Goal: Task Accomplishment & Management: Manage account settings

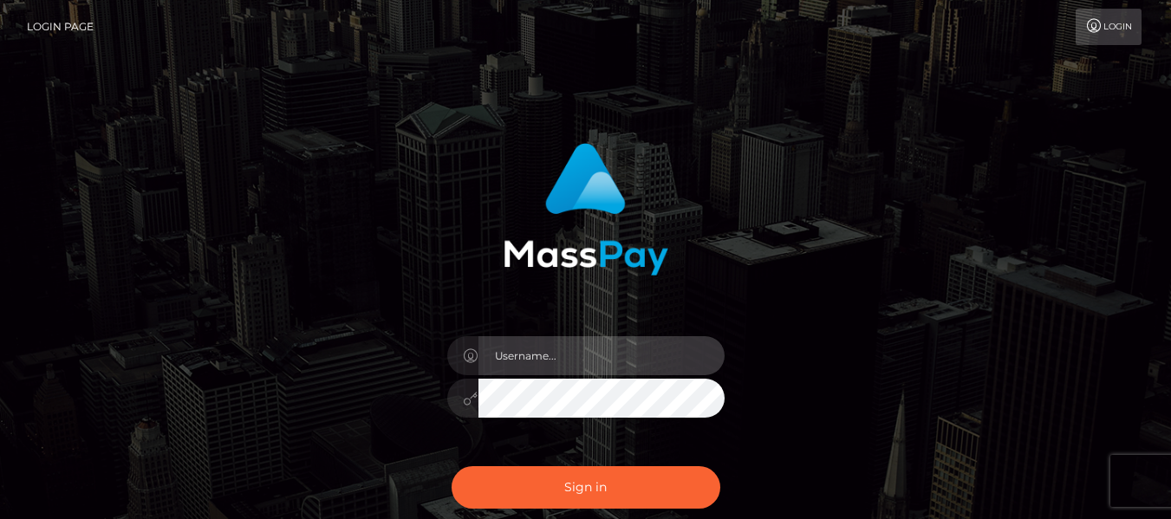
click at [547, 349] on input "text" at bounding box center [602, 355] width 246 height 39
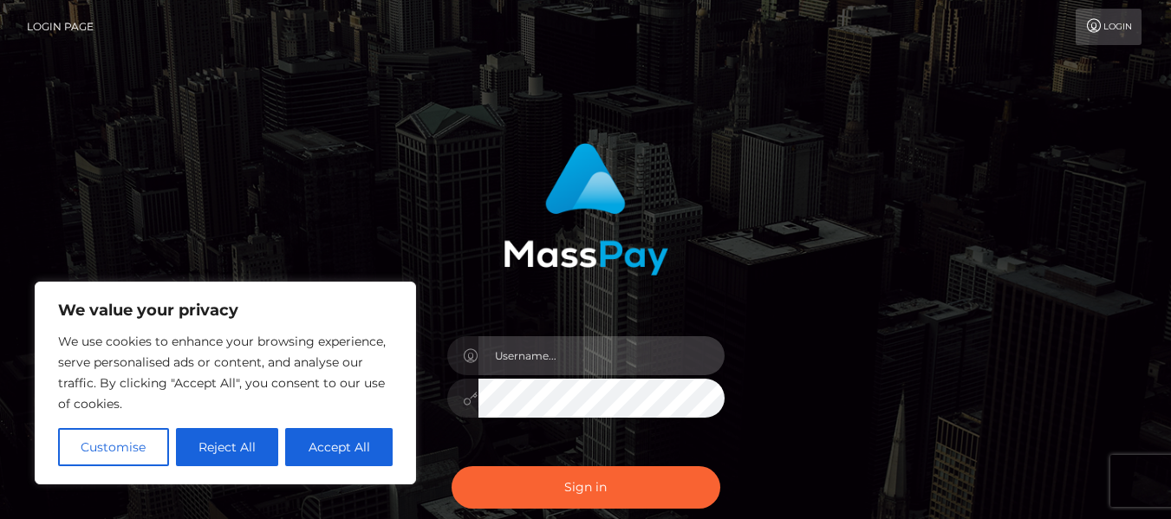
type input "[EMAIL_ADDRESS][DOMAIN_NAME]"
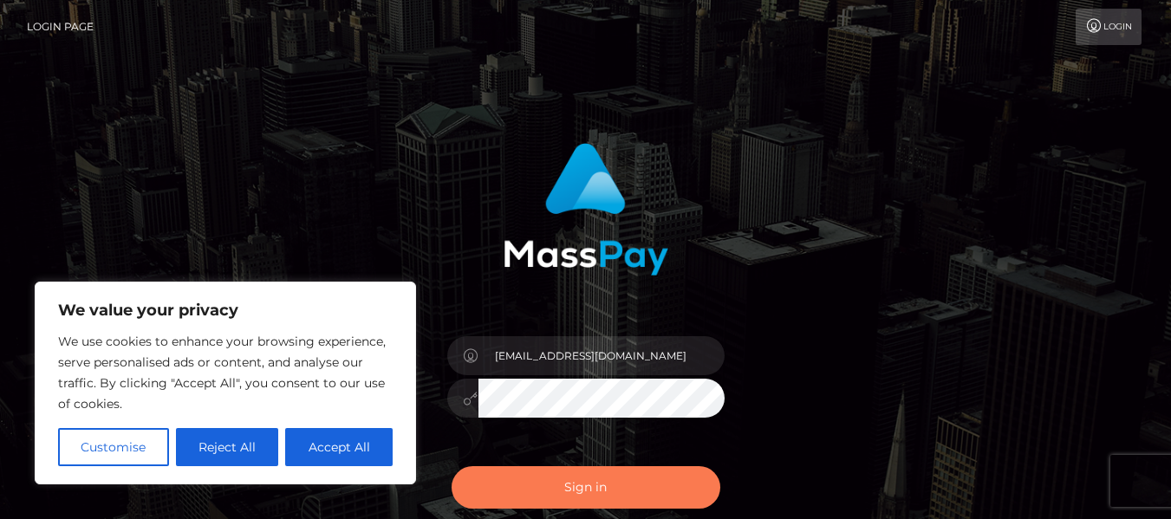
click at [589, 482] on button "Sign in" at bounding box center [586, 487] width 269 height 42
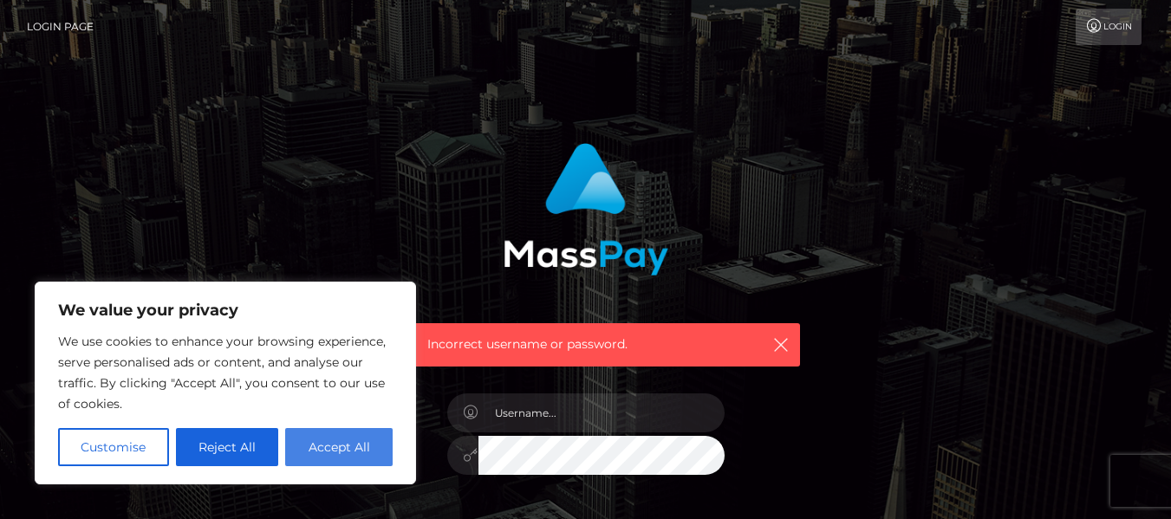
click at [343, 453] on button "Accept All" at bounding box center [338, 447] width 107 height 38
checkbox input "true"
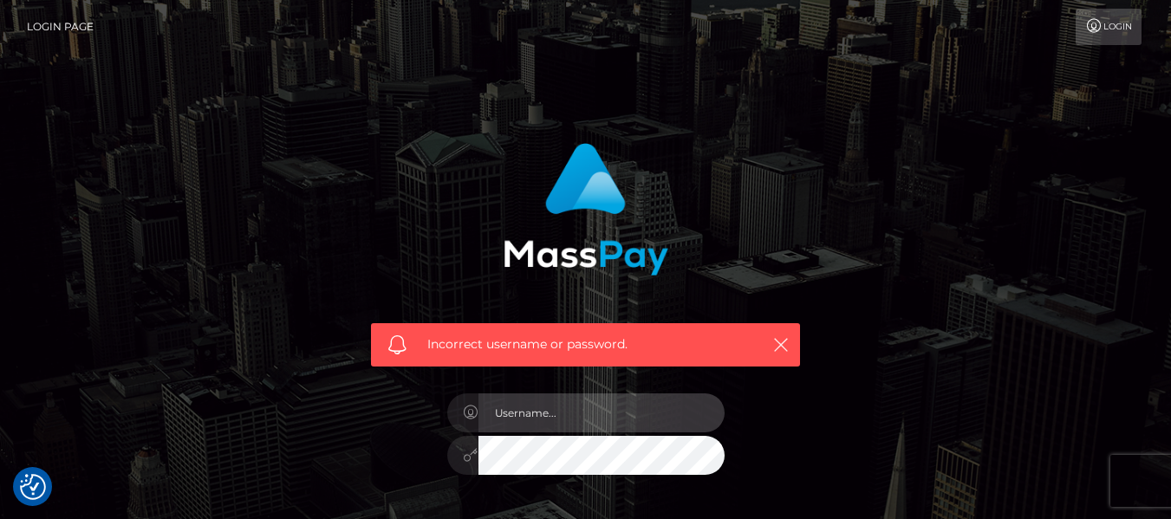
click at [534, 423] on input "text" at bounding box center [602, 413] width 246 height 39
type input "[EMAIL_ADDRESS][DOMAIN_NAME]"
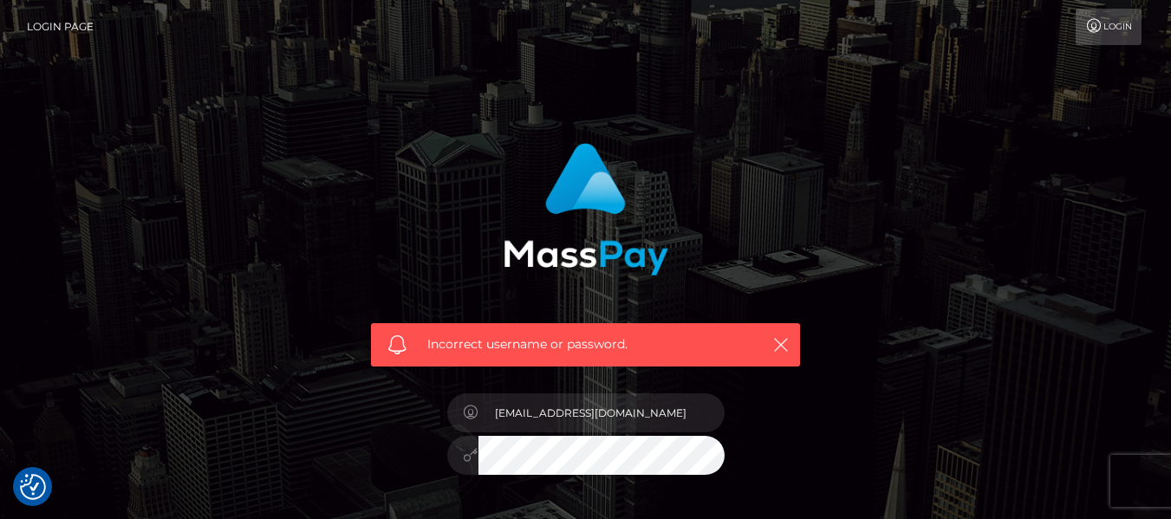
click at [412, 469] on div "Incorrect username or password. coachsmartin6@gmail.com" at bounding box center [585, 370] width 455 height 481
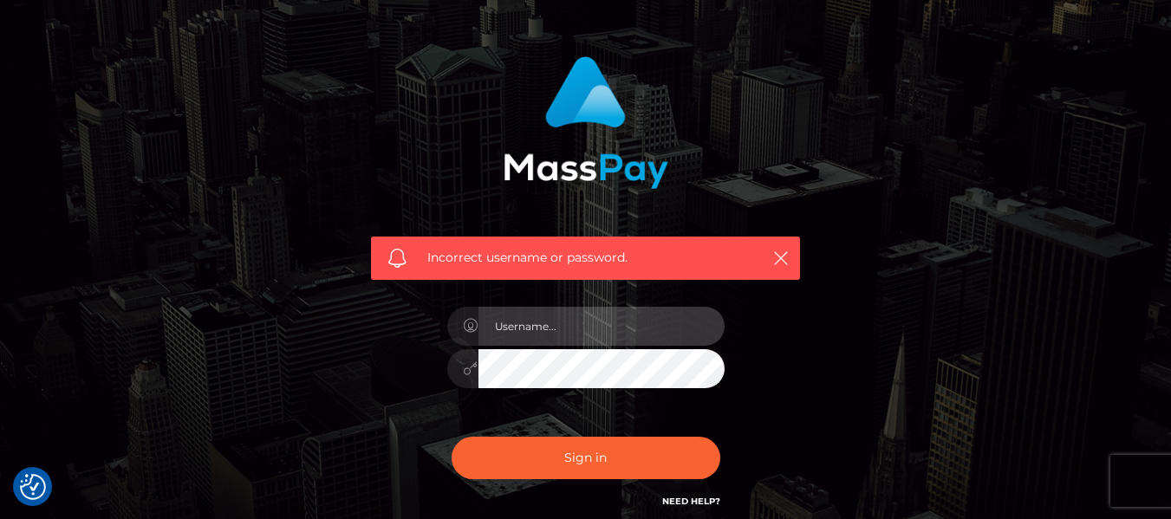
click at [530, 322] on input "text" at bounding box center [602, 326] width 246 height 39
type input "[EMAIL_ADDRESS][DOMAIN_NAME]"
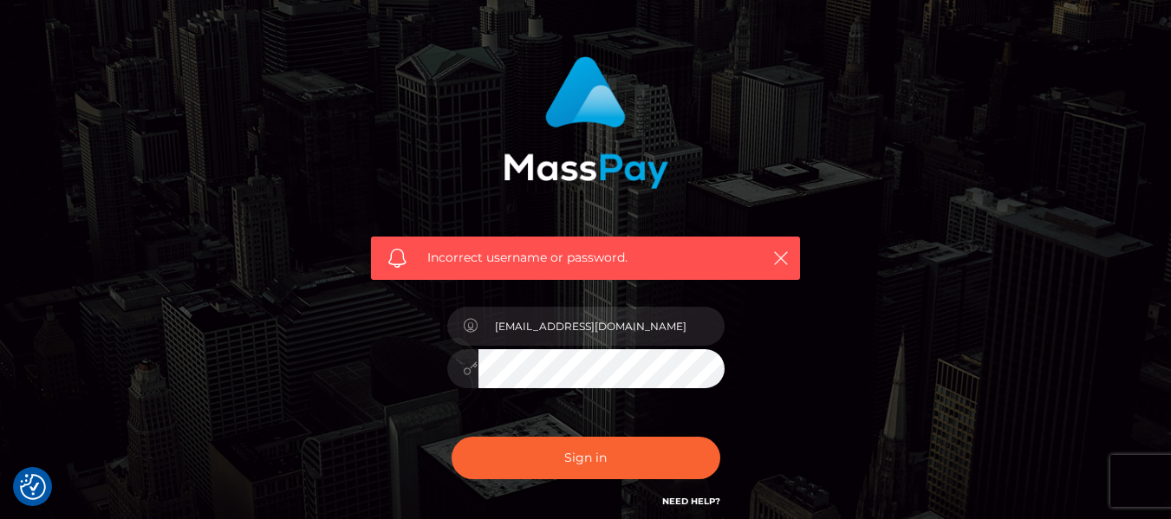
click at [431, 369] on div "Incorrect username or password. coachsmartin6@gmail.com" at bounding box center [585, 283] width 455 height 481
click at [452, 437] on button "Sign in" at bounding box center [586, 458] width 269 height 42
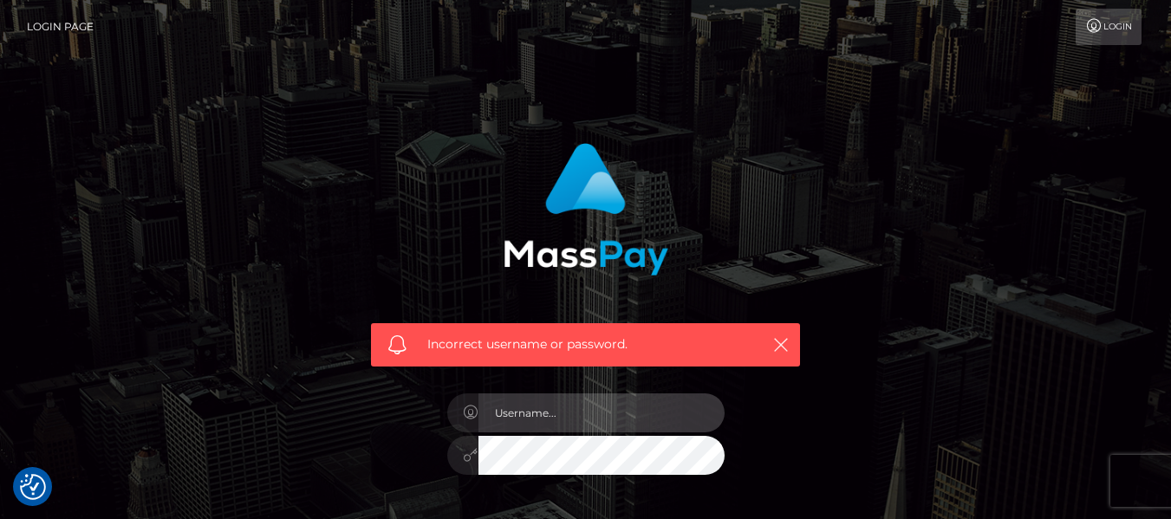
click at [517, 424] on input "text" at bounding box center [602, 413] width 246 height 39
type input "[EMAIL_ADDRESS][DOMAIN_NAME]"
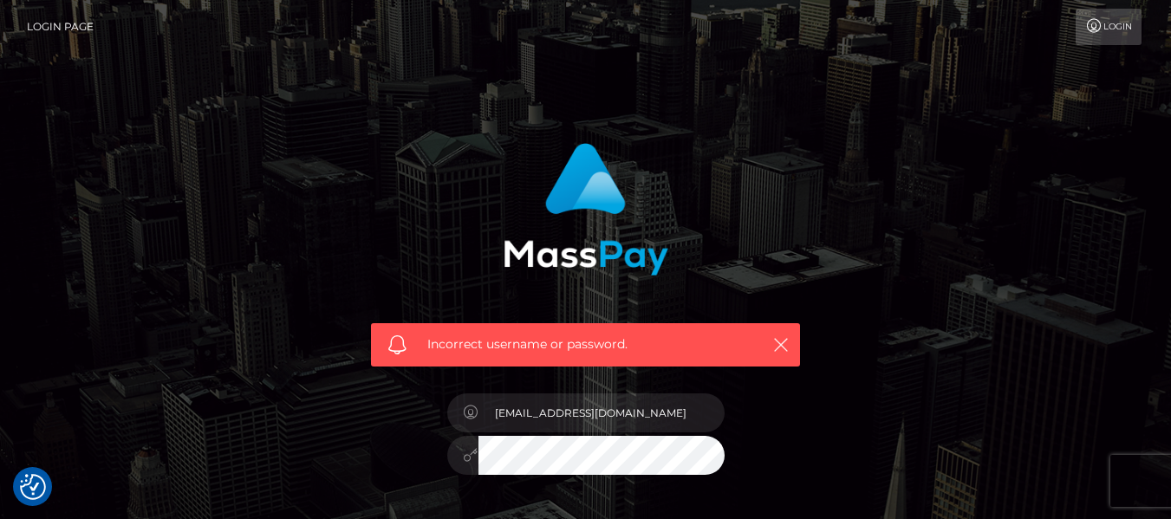
scroll to position [173, 0]
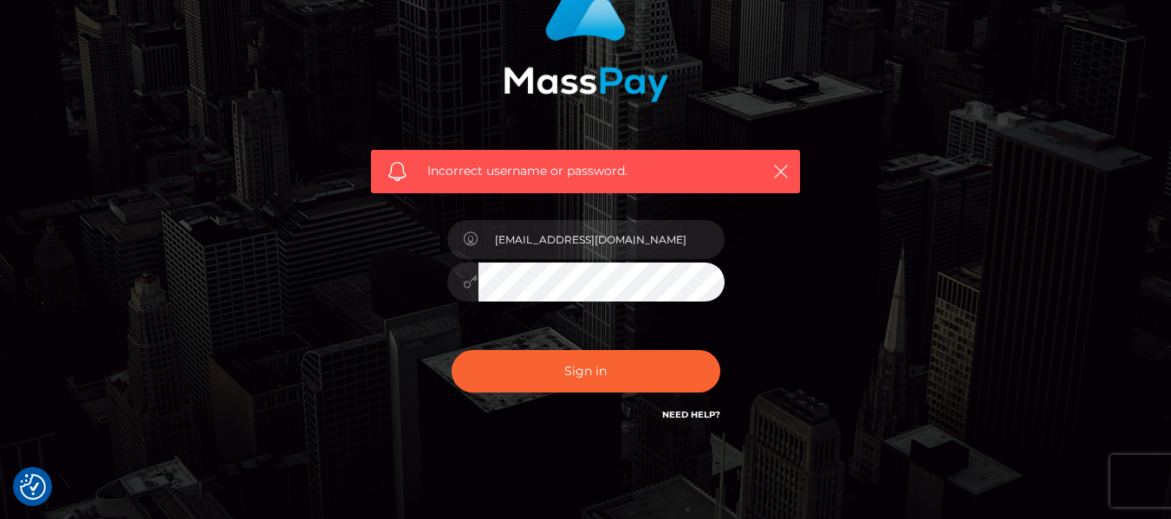
click at [684, 417] on link "Need Help?" at bounding box center [691, 414] width 58 height 11
click at [928, 62] on div "Incorrect username or password. [EMAIL_ADDRESS][DOMAIN_NAME]" at bounding box center [586, 206] width 988 height 498
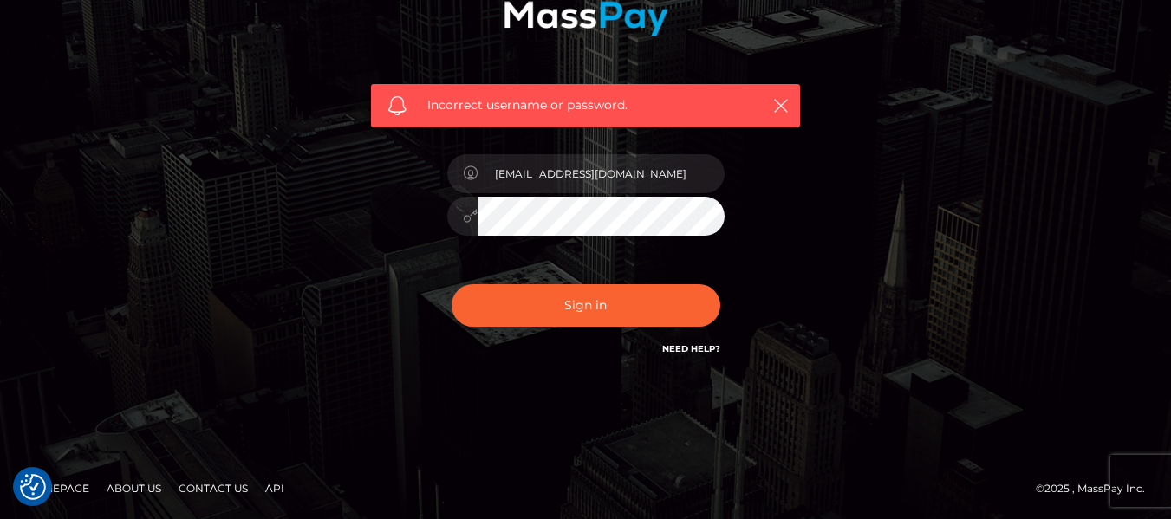
scroll to position [0, 0]
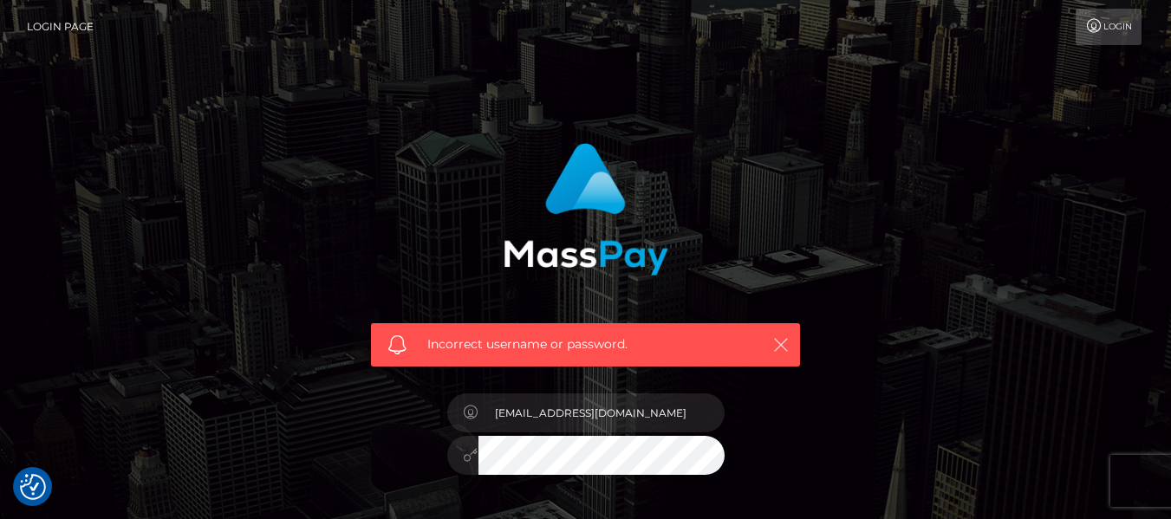
click at [782, 348] on icon "button" at bounding box center [780, 344] width 17 height 17
click at [464, 454] on icon at bounding box center [471, 455] width 15 height 14
click at [783, 338] on icon "button" at bounding box center [780, 344] width 17 height 17
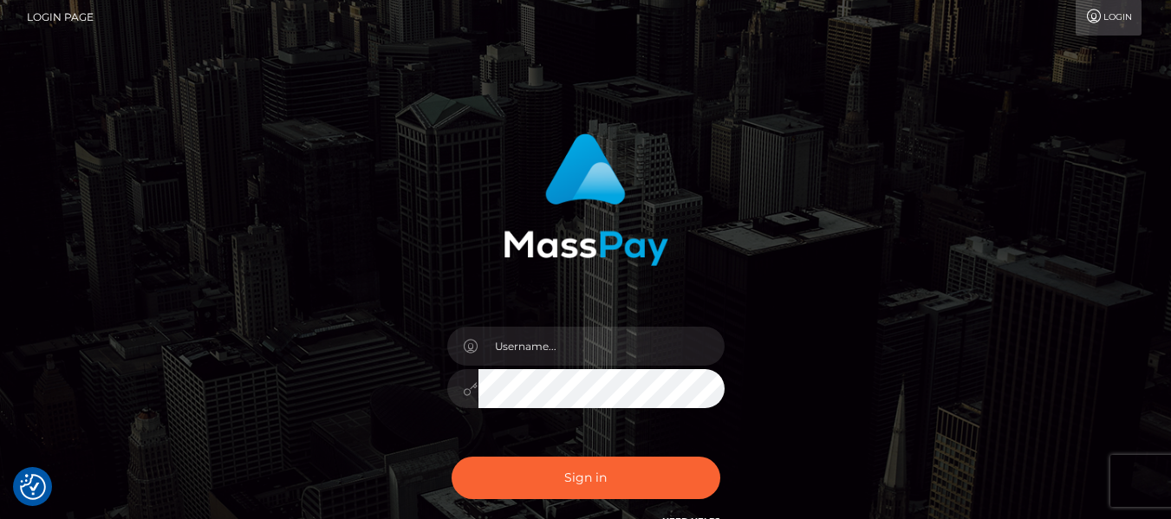
scroll to position [9, 0]
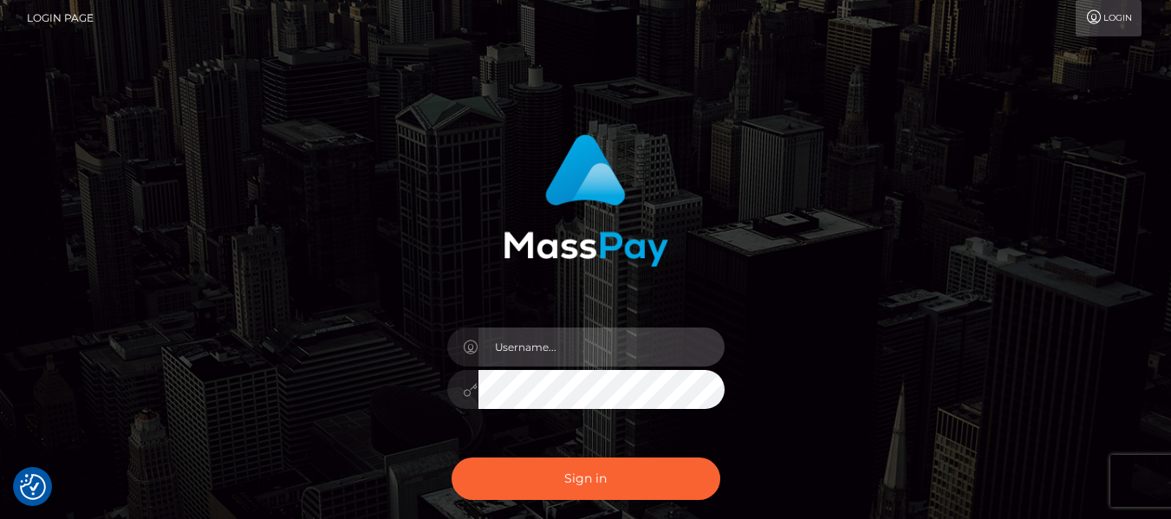
click at [565, 361] on input "text" at bounding box center [602, 347] width 246 height 39
type input "[EMAIL_ADDRESS][DOMAIN_NAME]"
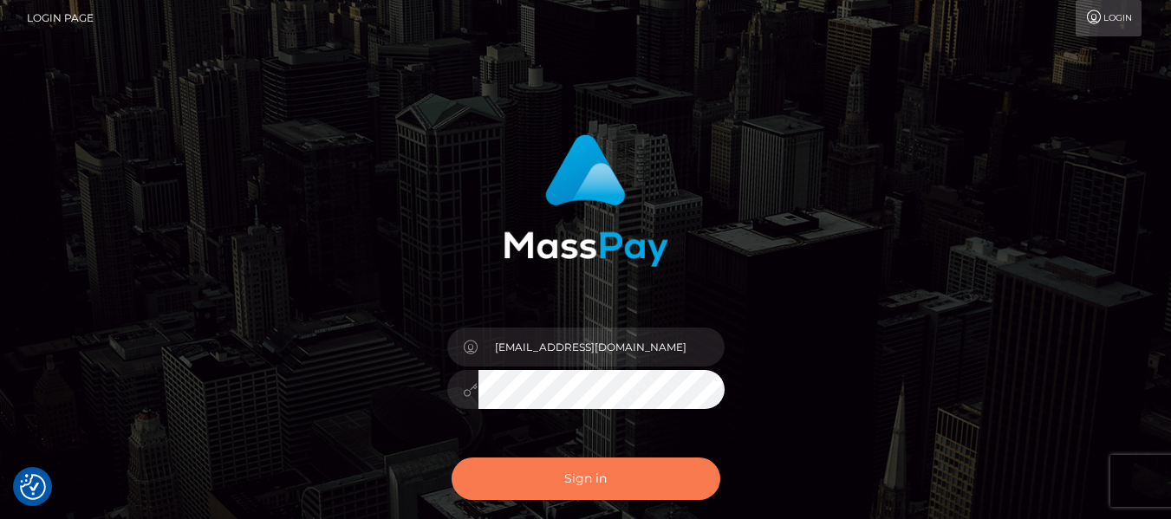
click at [613, 472] on button "Sign in" at bounding box center [586, 479] width 269 height 42
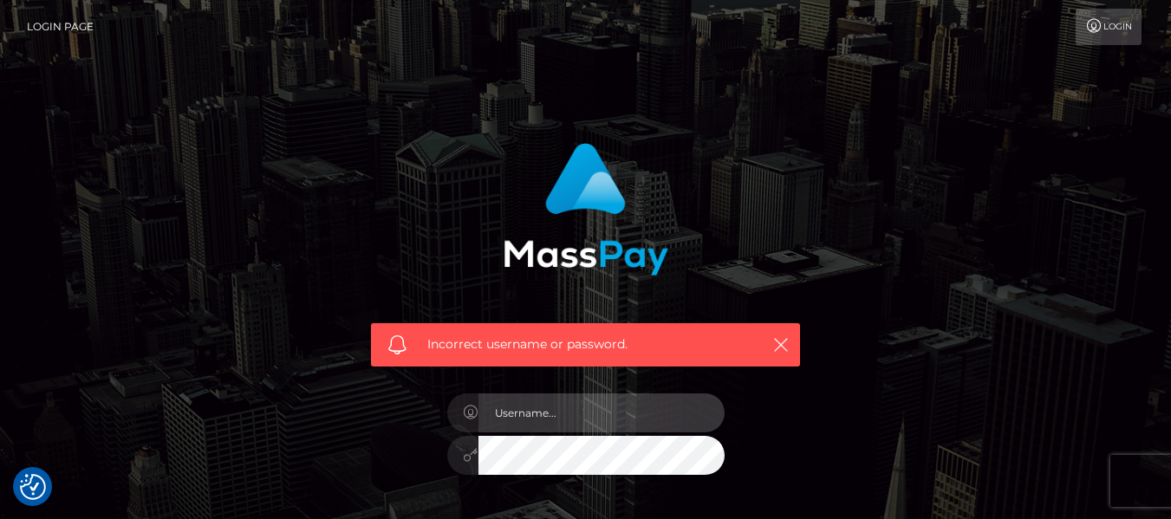
click at [605, 398] on input "text" at bounding box center [602, 413] width 246 height 39
type input "[EMAIL_ADDRESS][DOMAIN_NAME]"
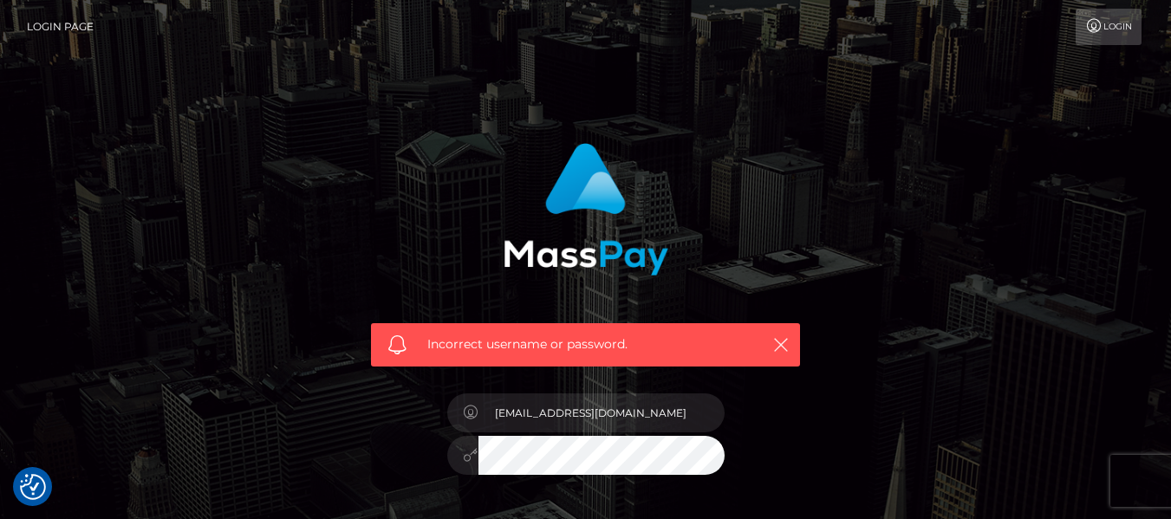
click at [398, 472] on div "Incorrect username or password. [EMAIL_ADDRESS][DOMAIN_NAME]" at bounding box center [585, 370] width 455 height 481
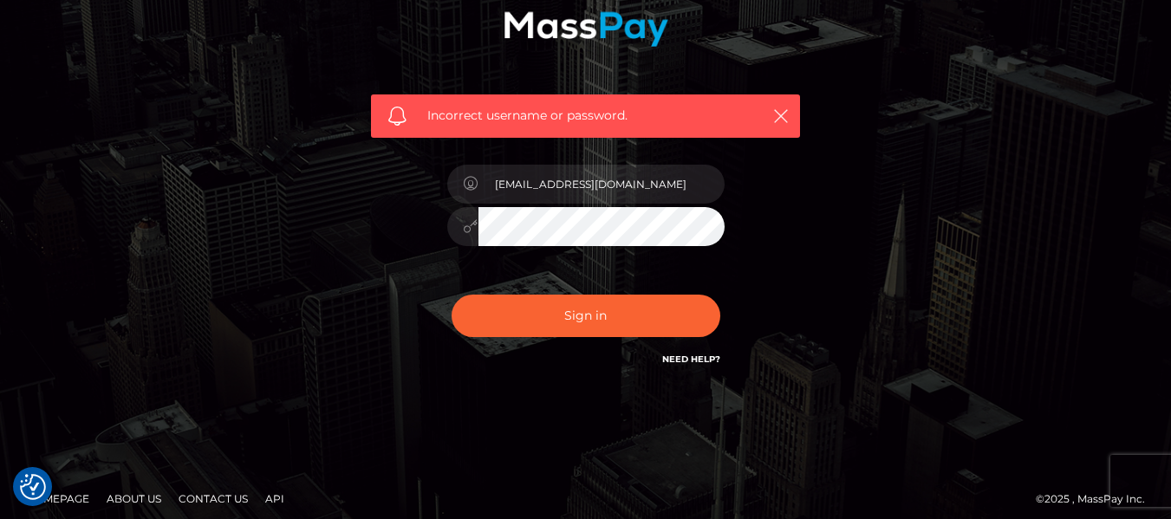
scroll to position [239, 0]
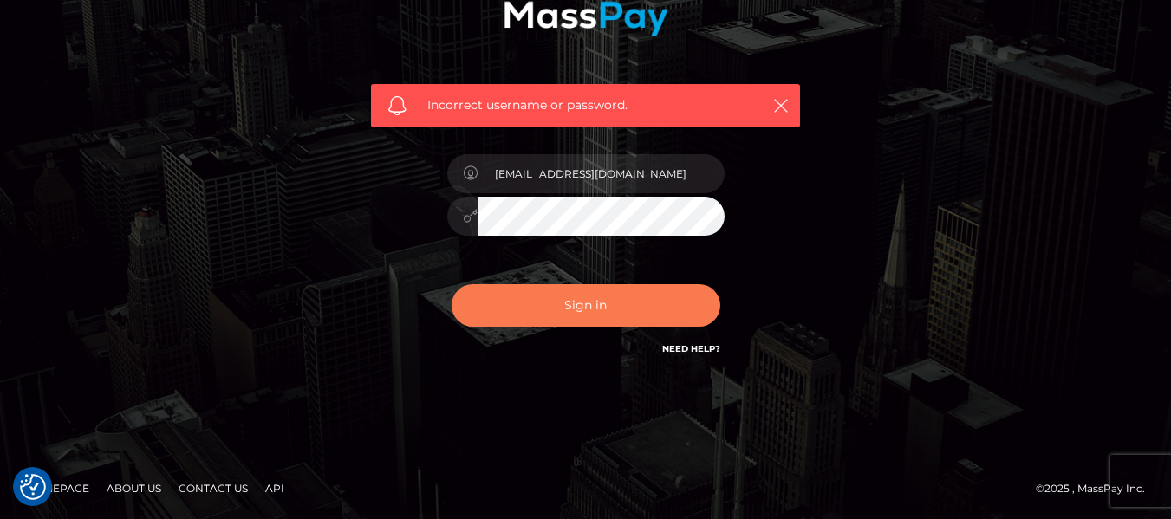
click at [646, 303] on button "Sign in" at bounding box center [586, 305] width 269 height 42
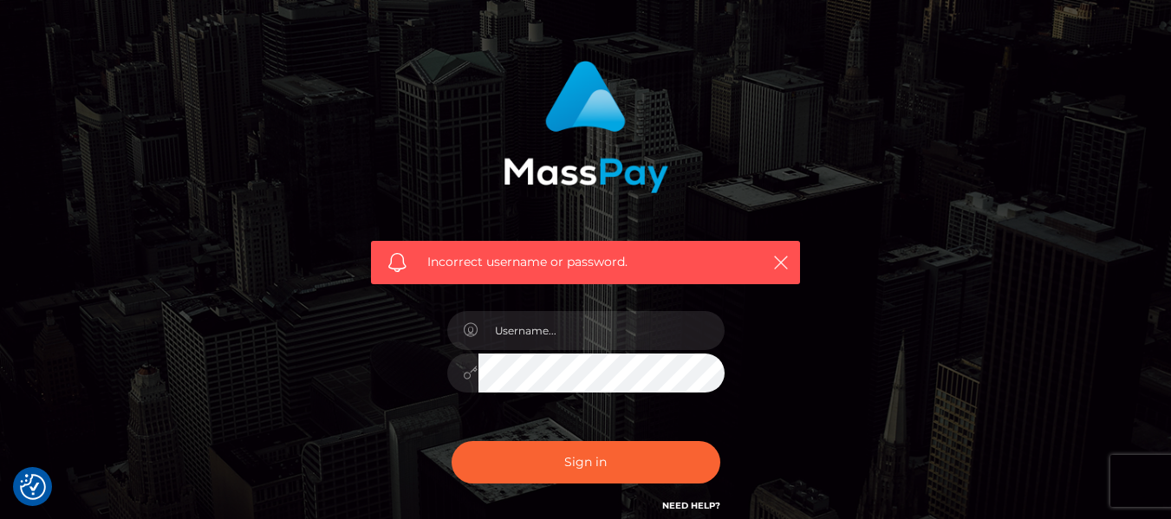
scroll to position [87, 0]
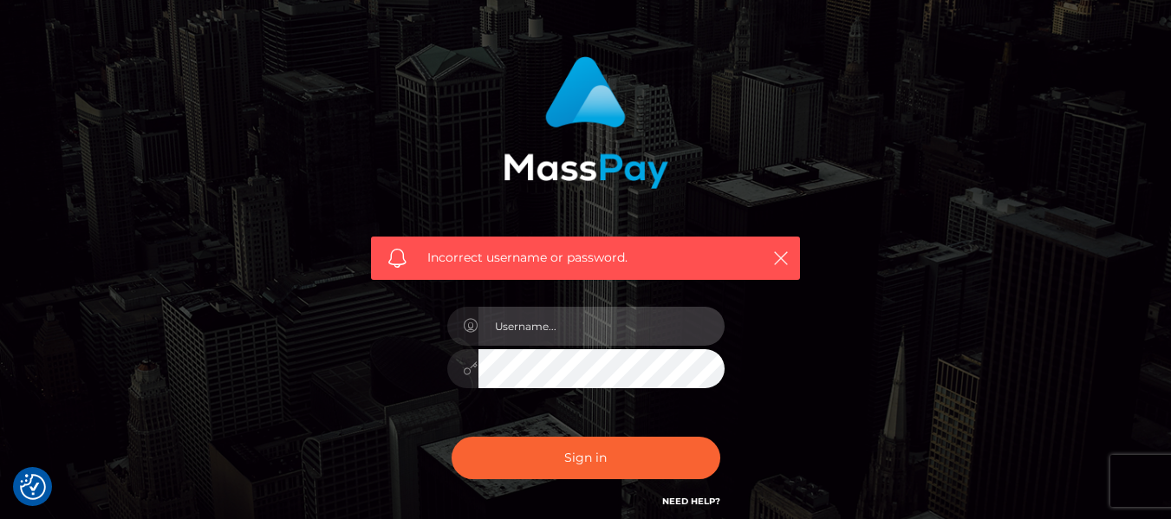
click at [586, 308] on input "text" at bounding box center [602, 326] width 246 height 39
type input "[EMAIL_ADDRESS][DOMAIN_NAME]"
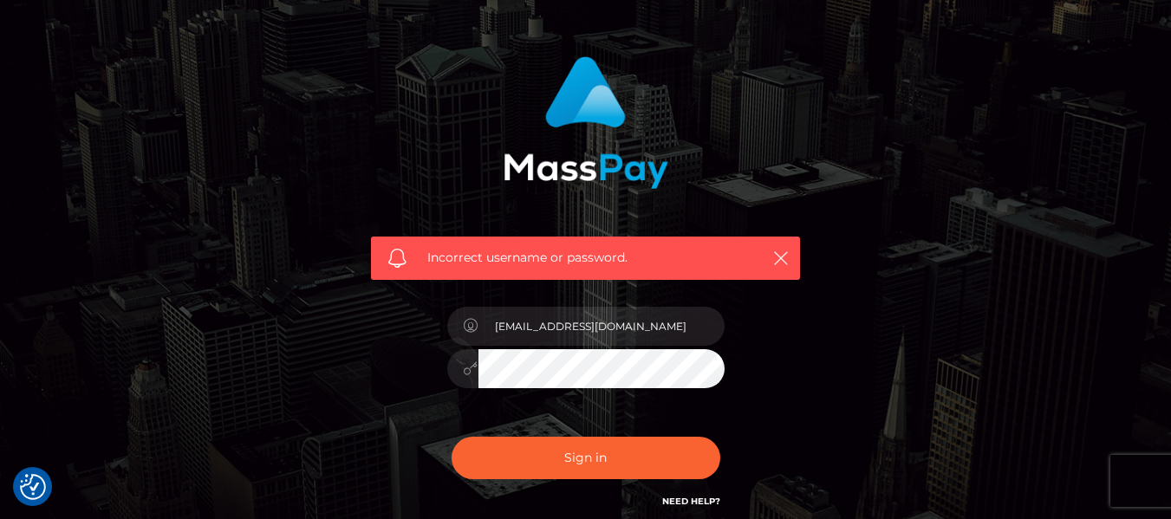
click at [277, 379] on div "Incorrect username or password. [EMAIL_ADDRESS][DOMAIN_NAME]" at bounding box center [586, 292] width 988 height 498
click at [698, 498] on link "Need Help?" at bounding box center [691, 501] width 58 height 11
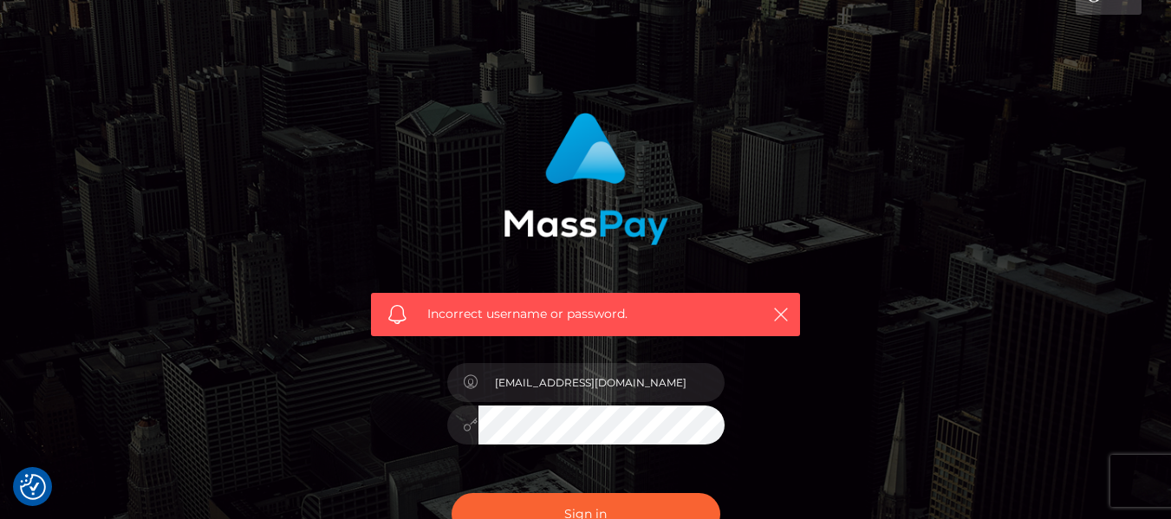
scroll to position [0, 0]
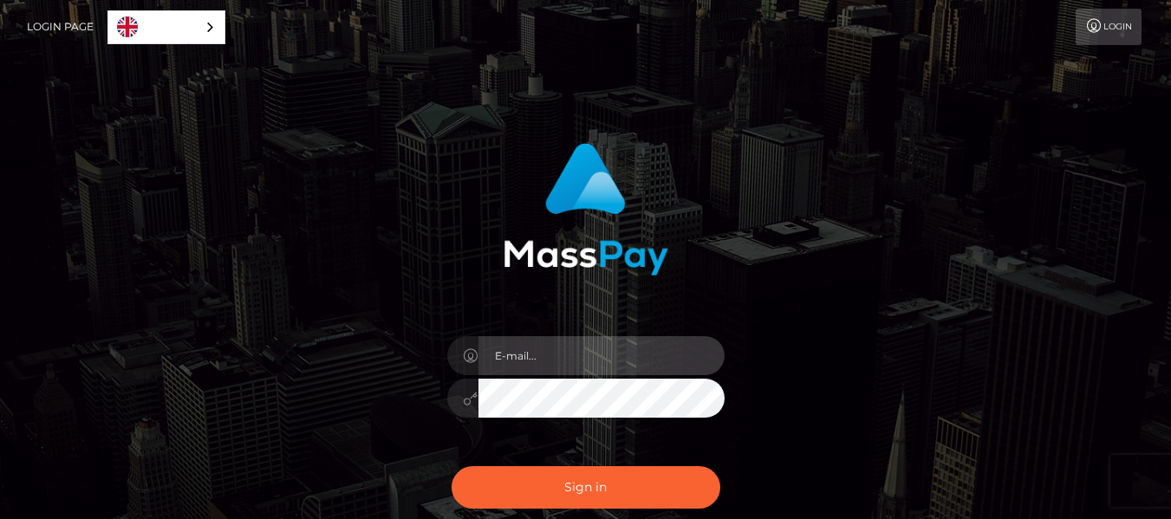
click at [583, 362] on input "email" at bounding box center [602, 355] width 246 height 39
type input "[EMAIL_ADDRESS][DOMAIN_NAME]"
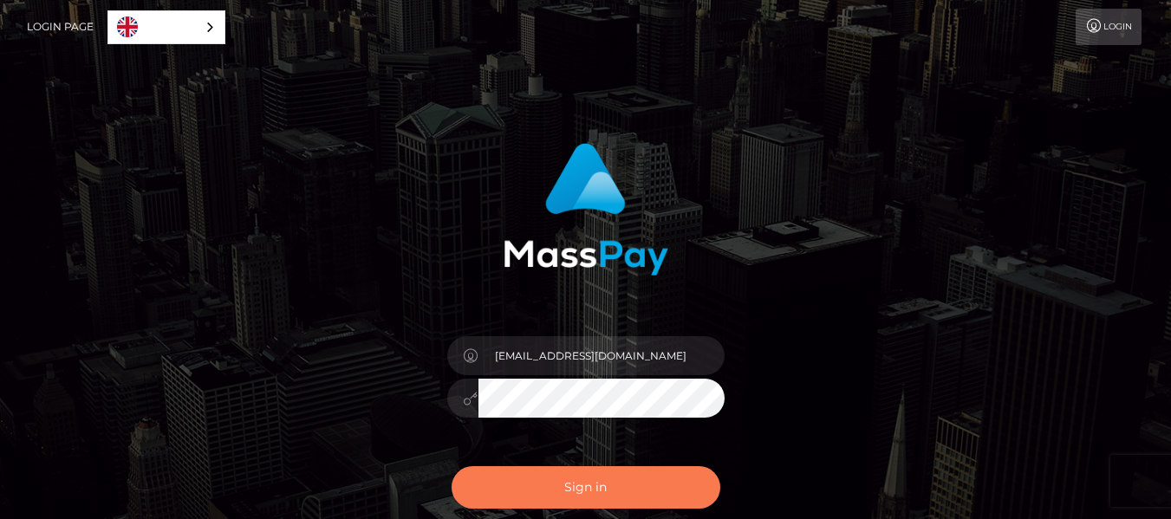
click at [605, 493] on button "Sign in" at bounding box center [586, 487] width 269 height 42
